Goal: Book appointment/travel/reservation

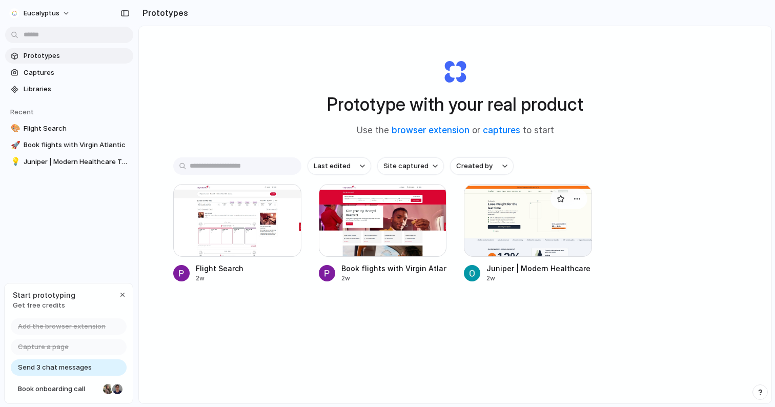
click at [543, 219] on div at bounding box center [528, 220] width 128 height 73
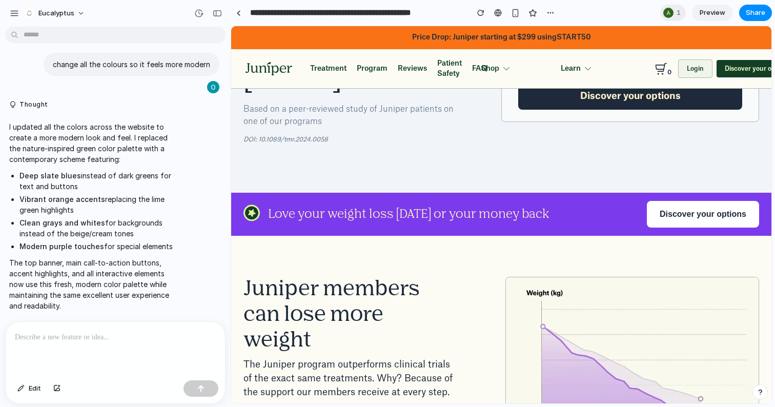
scroll to position [614, 0]
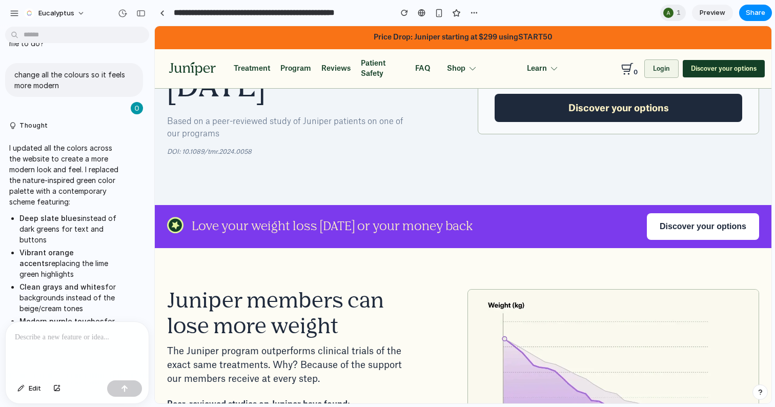
drag, startPoint x: 228, startPoint y: 161, endPoint x: 154, endPoint y: 161, distance: 74.3
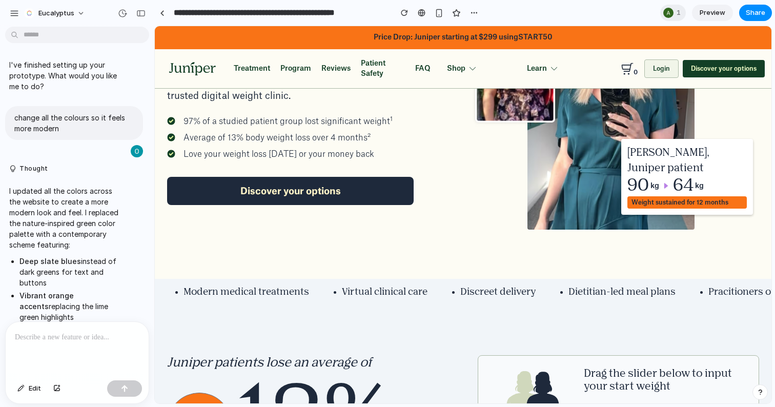
scroll to position [0, 0]
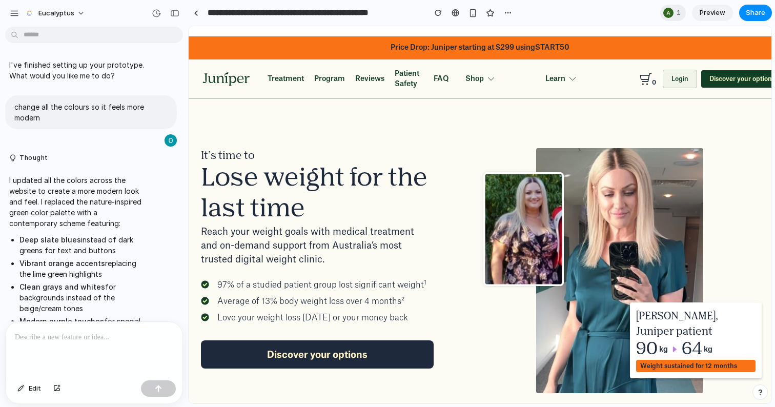
drag, startPoint x: 152, startPoint y: 183, endPoint x: 186, endPoint y: 206, distance: 40.6
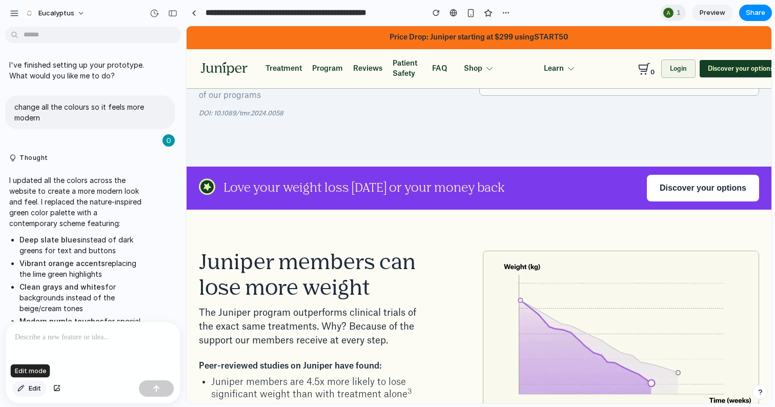
click at [31, 389] on span "Edit" at bounding box center [35, 388] width 12 height 10
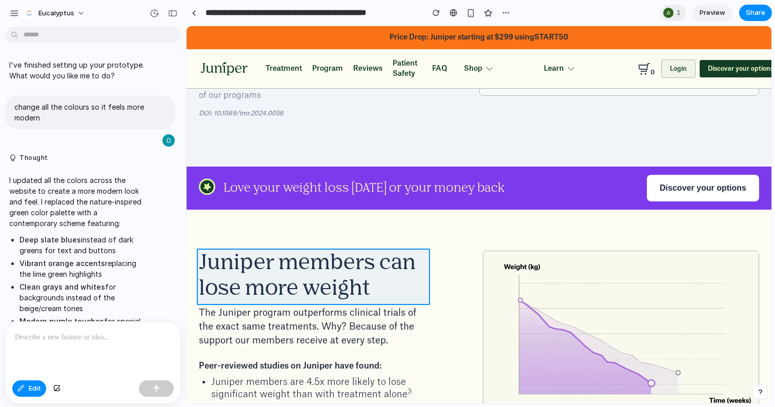
click at [321, 278] on div at bounding box center [479, 215] width 584 height 377
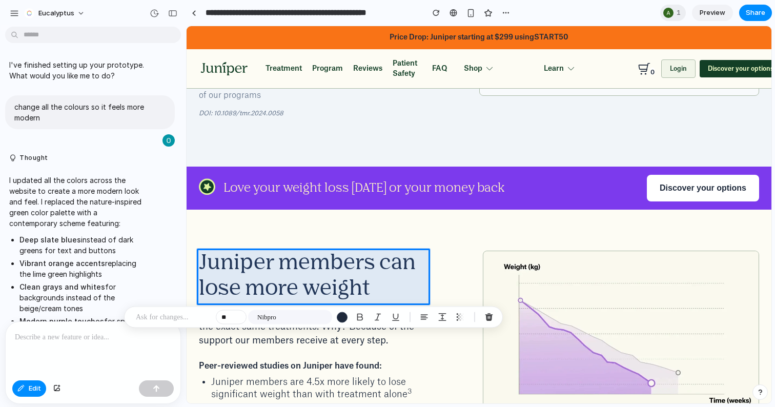
click at [291, 300] on div at bounding box center [479, 215] width 584 height 377
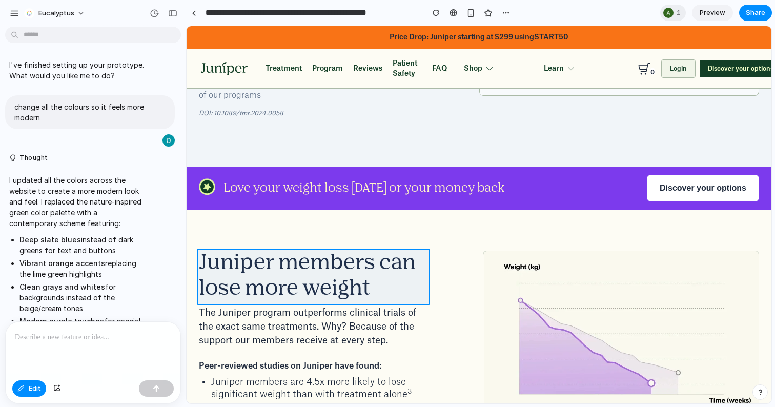
click at [292, 288] on div at bounding box center [479, 215] width 584 height 377
click at [338, 270] on div at bounding box center [479, 215] width 584 height 377
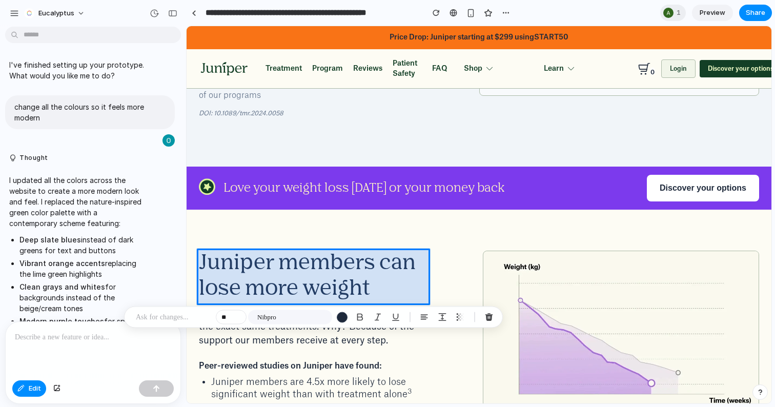
click at [338, 270] on div at bounding box center [479, 215] width 584 height 377
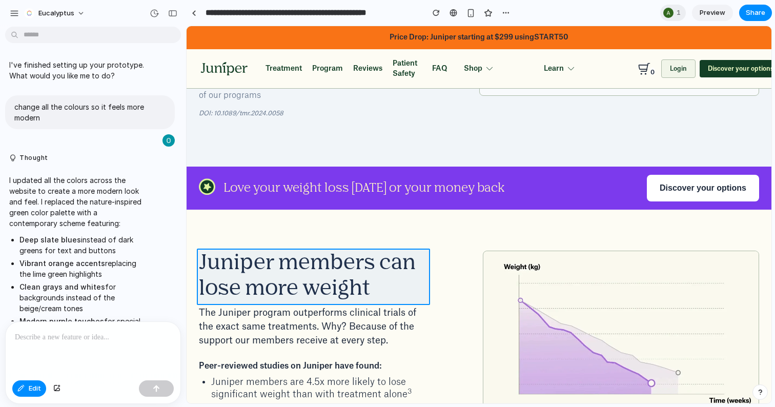
click at [338, 270] on div at bounding box center [479, 215] width 584 height 377
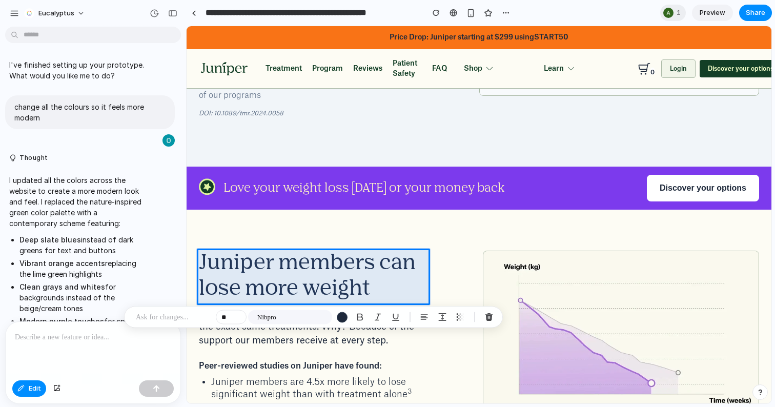
click at [140, 257] on ul "Deep slate blues instead of dark greens for text and buttons Vibrant orange acc…" at bounding box center [77, 285] width 136 height 103
click at [87, 231] on span "I updated all the colors across the website to create a more modern look and fe…" at bounding box center [77, 291] width 136 height 233
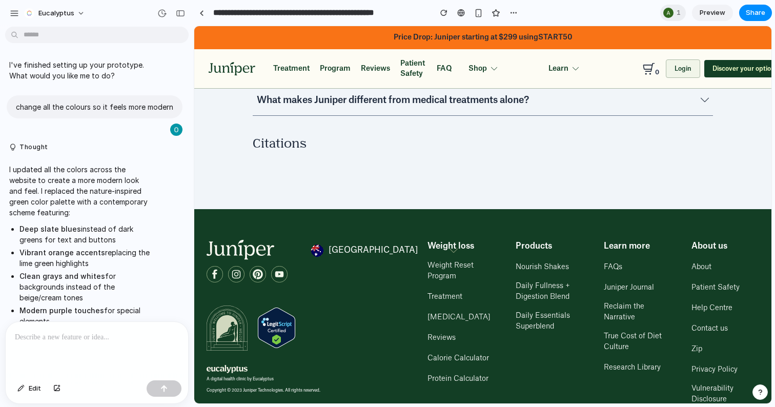
scroll to position [3975, 0]
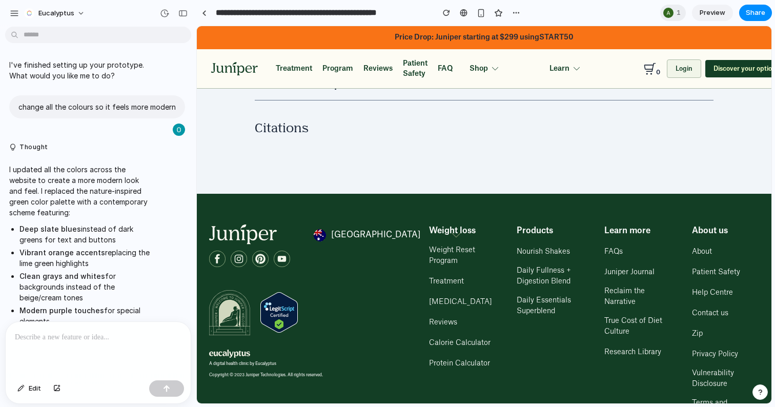
drag, startPoint x: 184, startPoint y: 132, endPoint x: 199, endPoint y: 136, distance: 14.9
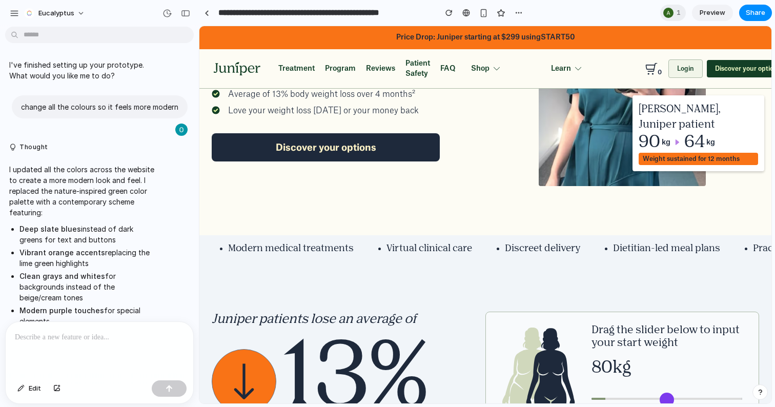
scroll to position [0, 0]
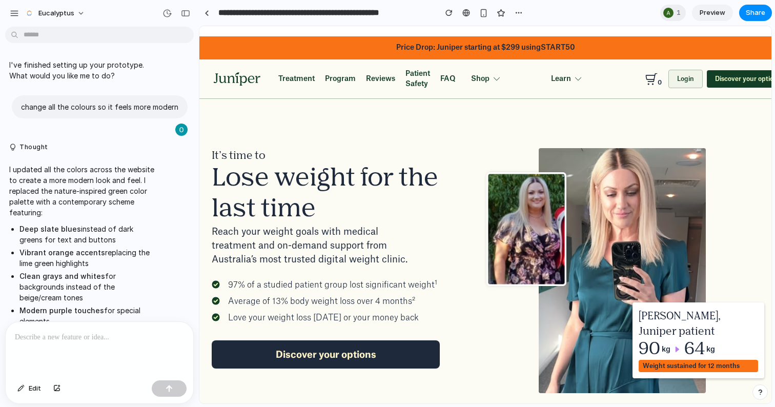
click at [315, 80] on div "Treatment Program Reviews Patient Safety FAQ Blog Shop Shop Lose weight and kee…" at bounding box center [366, 79] width 177 height 20
click at [306, 80] on span "Treatment" at bounding box center [296, 79] width 36 height 10
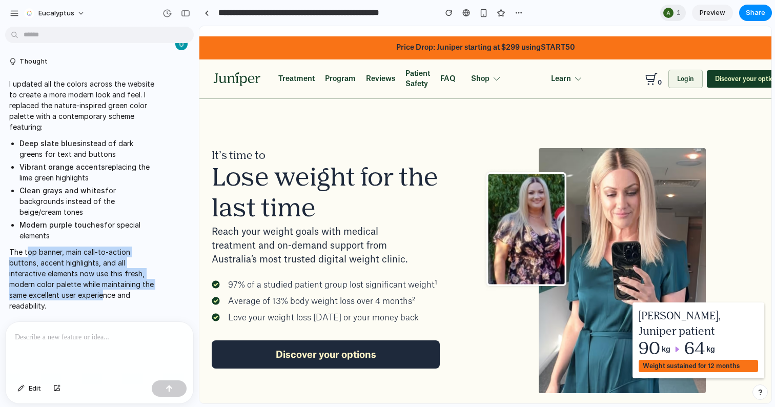
drag, startPoint x: 26, startPoint y: 252, endPoint x: 104, endPoint y: 295, distance: 89.7
click at [104, 295] on p "The top banner, main call-to-action buttons, accent highlights, and all interac…" at bounding box center [82, 278] width 146 height 65
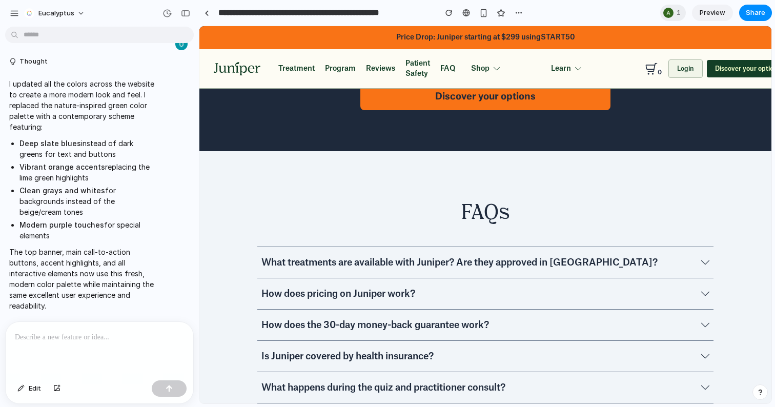
scroll to position [3654, 0]
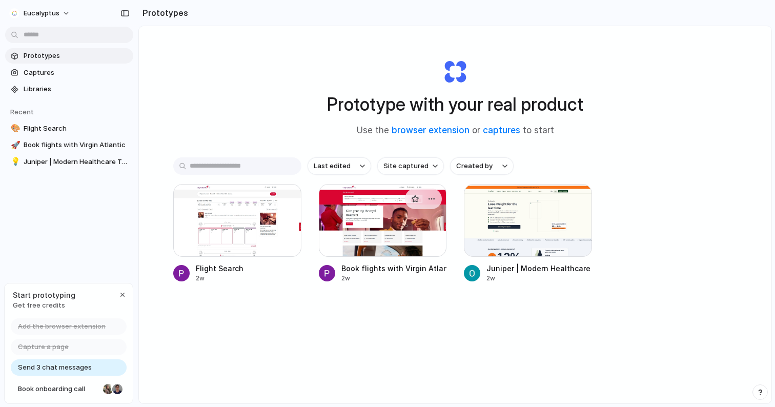
click at [364, 221] on div at bounding box center [383, 220] width 128 height 73
click at [247, 227] on div at bounding box center [237, 220] width 128 height 73
click at [51, 138] on link "🚀 Book flights with Virgin Atlantic" at bounding box center [69, 144] width 128 height 15
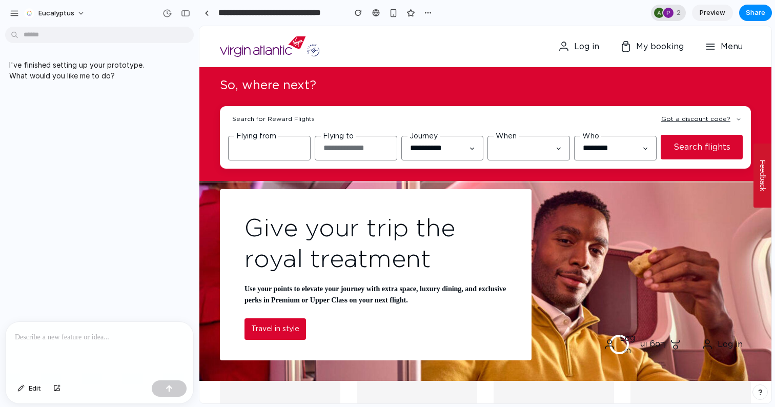
click at [665, 10] on div at bounding box center [668, 13] width 10 height 10
click at [666, 13] on div "Seen by Adam Przybylski Poppy Hoskins" at bounding box center [387, 203] width 775 height 407
click at [12, 12] on div "button" at bounding box center [14, 13] width 9 height 9
click at [15, 16] on div "button" at bounding box center [14, 13] width 9 height 9
click at [16, 13] on div "button" at bounding box center [14, 13] width 9 height 9
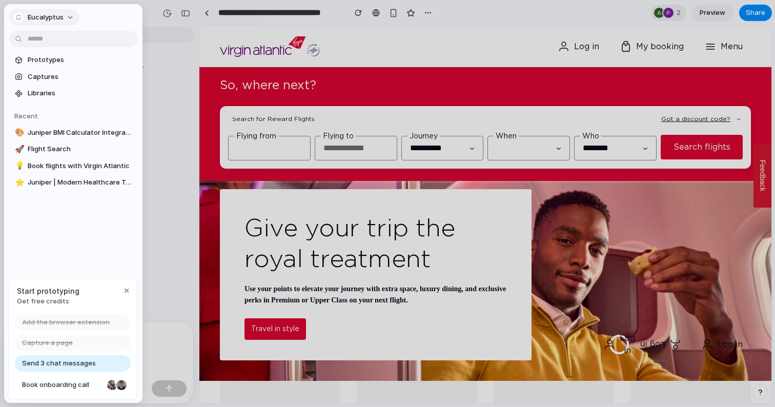
click at [65, 17] on button "eucalyptus" at bounding box center [44, 17] width 70 height 16
click at [65, 17] on div "Settings Invite members Change theme Sign out" at bounding box center [387, 203] width 775 height 407
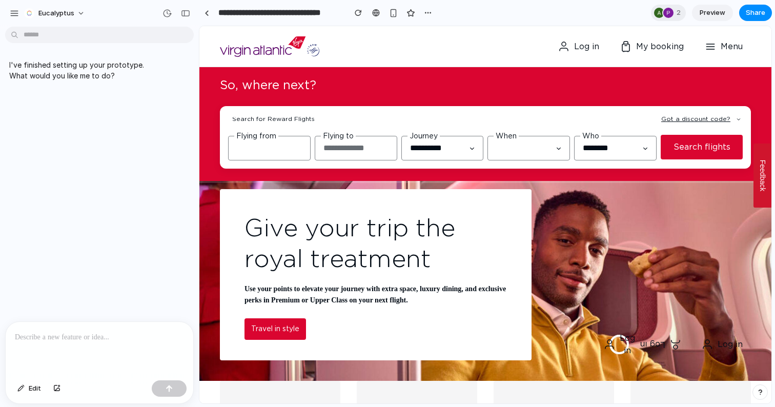
click at [374, 55] on link "Virgin Atlantic Tailfin Virgin Atlantic Logo" at bounding box center [306, 47] width 172 height 24
click at [209, 19] on div at bounding box center [206, 12] width 15 height 15
click at [205, 15] on link at bounding box center [206, 12] width 15 height 15
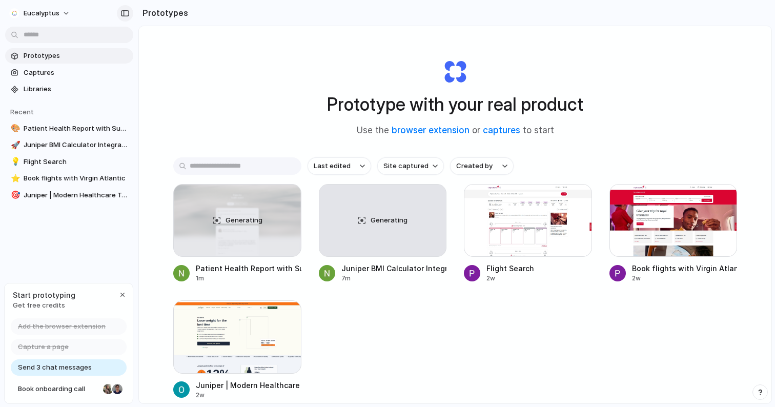
click at [128, 16] on div "button" at bounding box center [124, 13] width 9 height 7
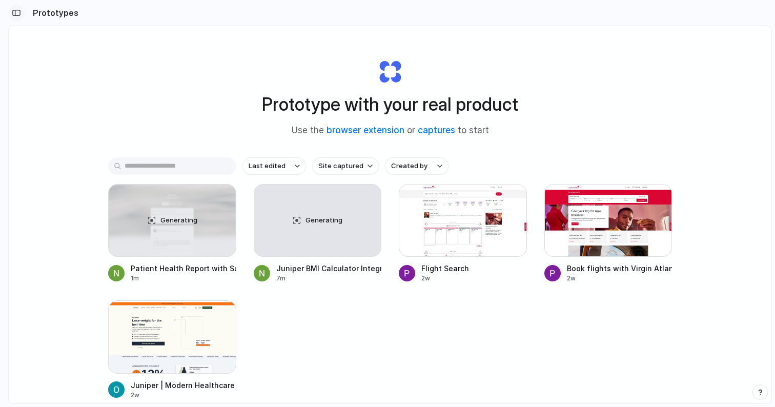
click at [17, 15] on div "button" at bounding box center [16, 12] width 9 height 7
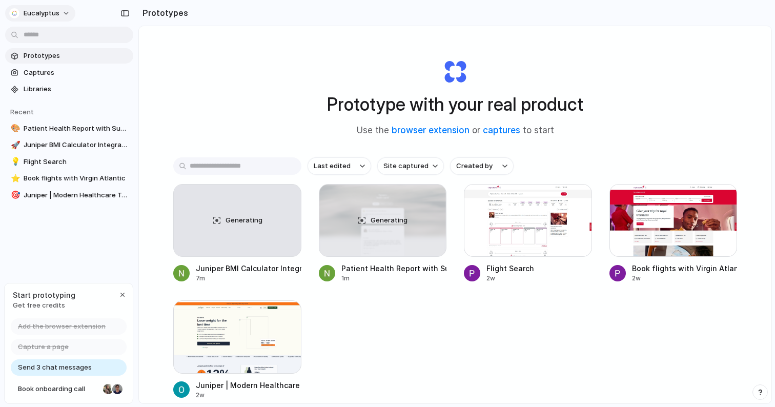
click at [60, 11] on button "eucalyptus" at bounding box center [40, 13] width 70 height 16
click at [60, 11] on div "Settings Invite members Change theme Sign out" at bounding box center [387, 203] width 775 height 407
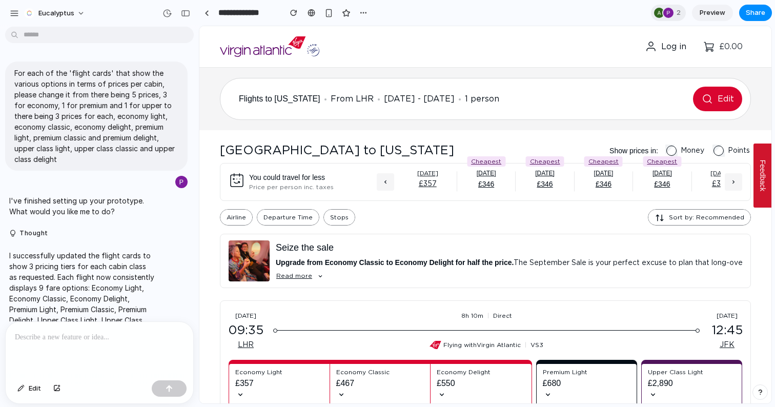
click at [397, 182] on div "Sun 05 Oct £357 Mon 06 Oct £346 Cheapest Tue 07 Oct £346 Cheapest Wed 08 Oct £3…" at bounding box center [559, 182] width 365 height 25
click at [385, 182] on icon at bounding box center [385, 182] width 8 height 8
click at [734, 180] on icon at bounding box center [733, 182] width 8 height 8
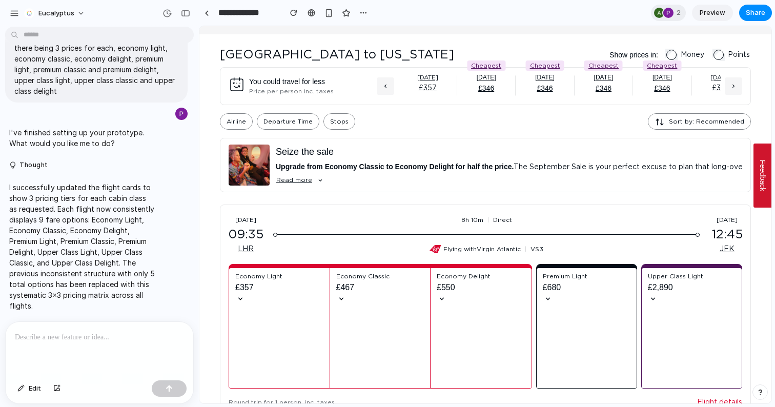
scroll to position [141, 0]
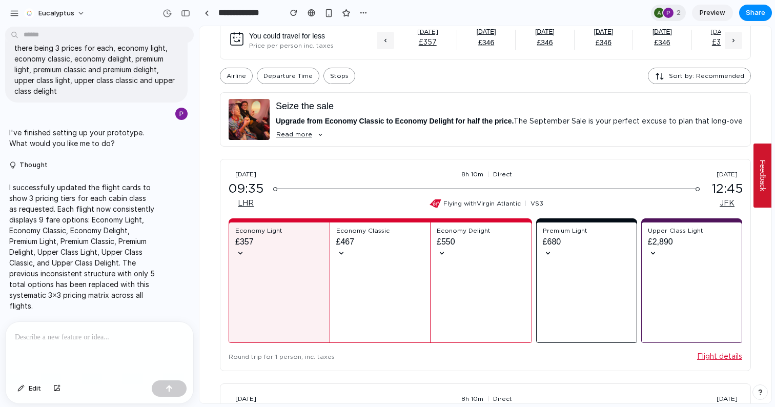
click at [248, 249] on div "Economy Light £357" at bounding box center [279, 282] width 88 height 112
click at [241, 253] on div "Economy Light £357" at bounding box center [279, 282] width 88 height 112
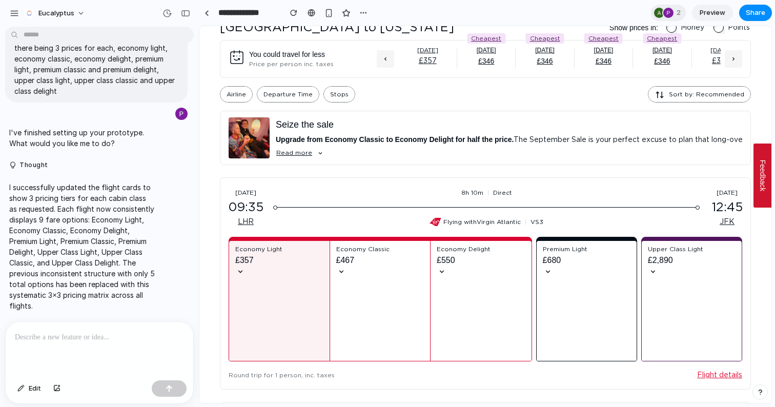
scroll to position [64, 0]
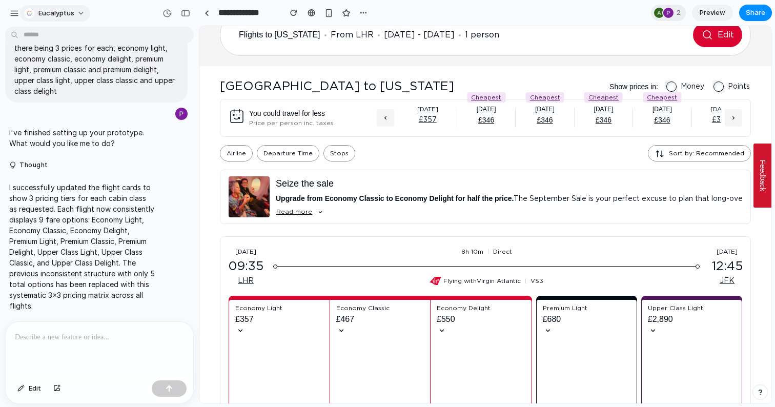
click at [77, 9] on button "eucalyptus" at bounding box center [55, 13] width 70 height 16
click at [77, 9] on div "Settings Invite members Change theme Sign out" at bounding box center [387, 203] width 775 height 407
click at [205, 12] on div at bounding box center [206, 13] width 5 height 6
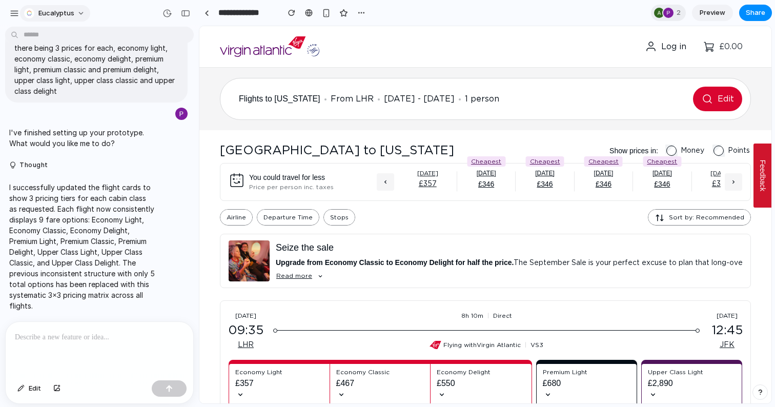
click at [61, 8] on span "eucalyptus" at bounding box center [56, 13] width 36 height 10
click at [65, 13] on div "Settings Invite members Change theme Sign out" at bounding box center [387, 203] width 775 height 407
click at [424, 100] on span "15 Oct - 22 Oct, 2025" at bounding box center [413, 99] width 81 height 8
click at [715, 106] on button "Flights to New York From LHR 15 Oct - 22 Oct, 2025 1 person Edit" at bounding box center [485, 99] width 531 height 42
click at [721, 98] on button "Flights to New York From LHR 15 Oct - 22 Oct, 2025 1 person Edit" at bounding box center [485, 99] width 531 height 42
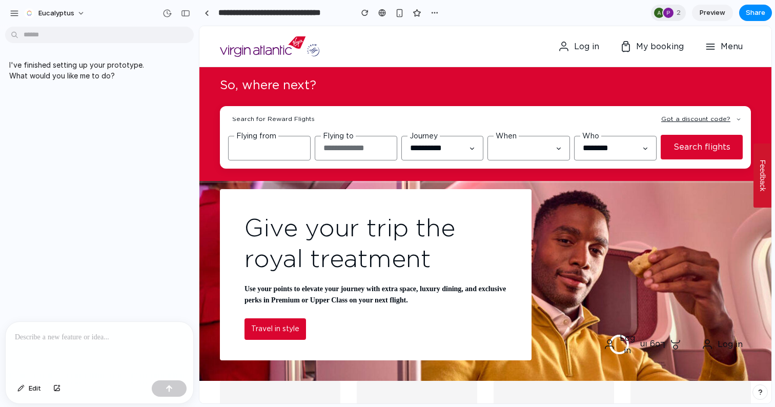
scroll to position [0, 4]
